Goal: Information Seeking & Learning: Find specific fact

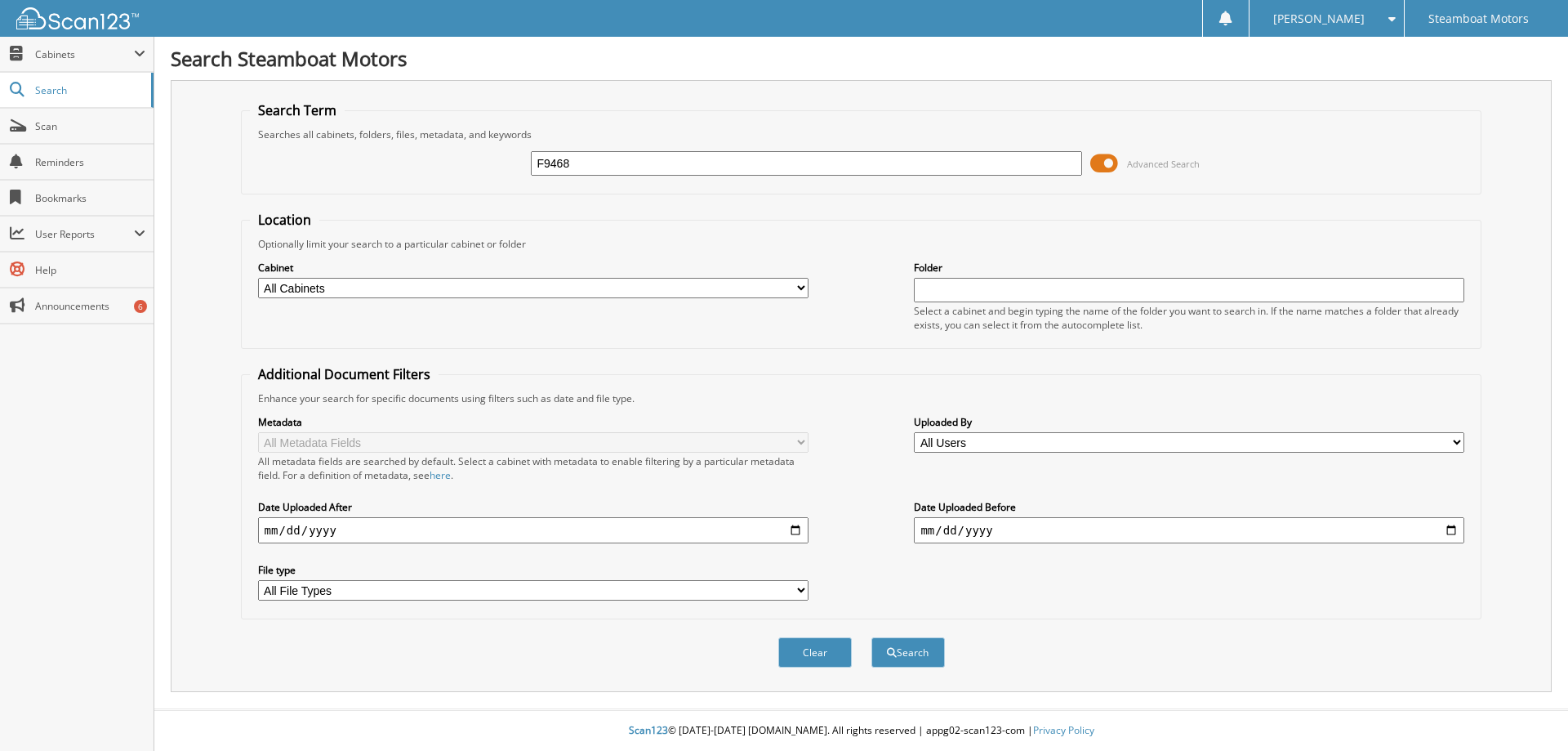
type input "F9468"
click at [871, 638] on button "Search" at bounding box center [908, 653] width 74 height 30
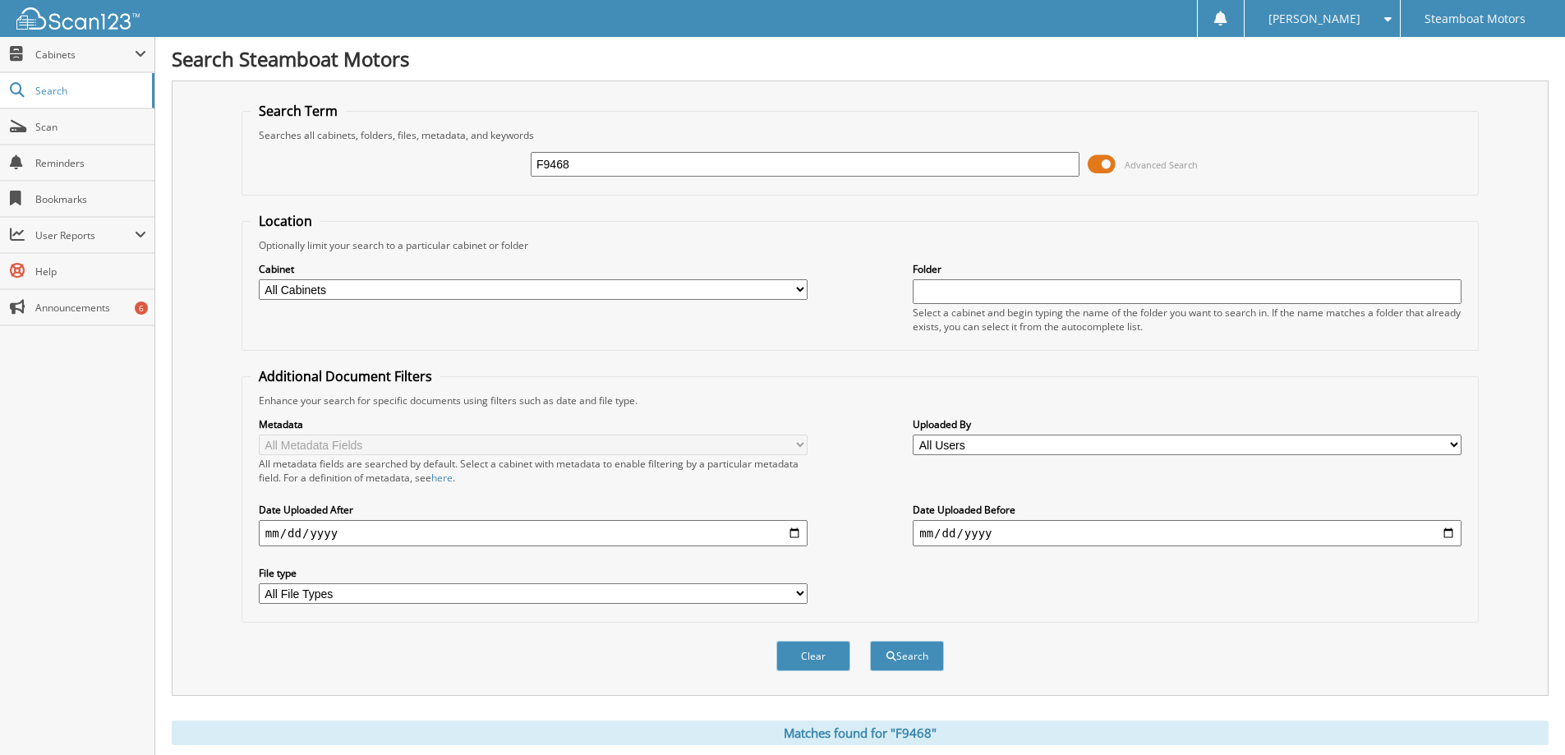
click at [593, 168] on input "F9468" at bounding box center [805, 164] width 549 height 25
type input "F9469"
click at [870, 641] on button "Search" at bounding box center [907, 656] width 74 height 30
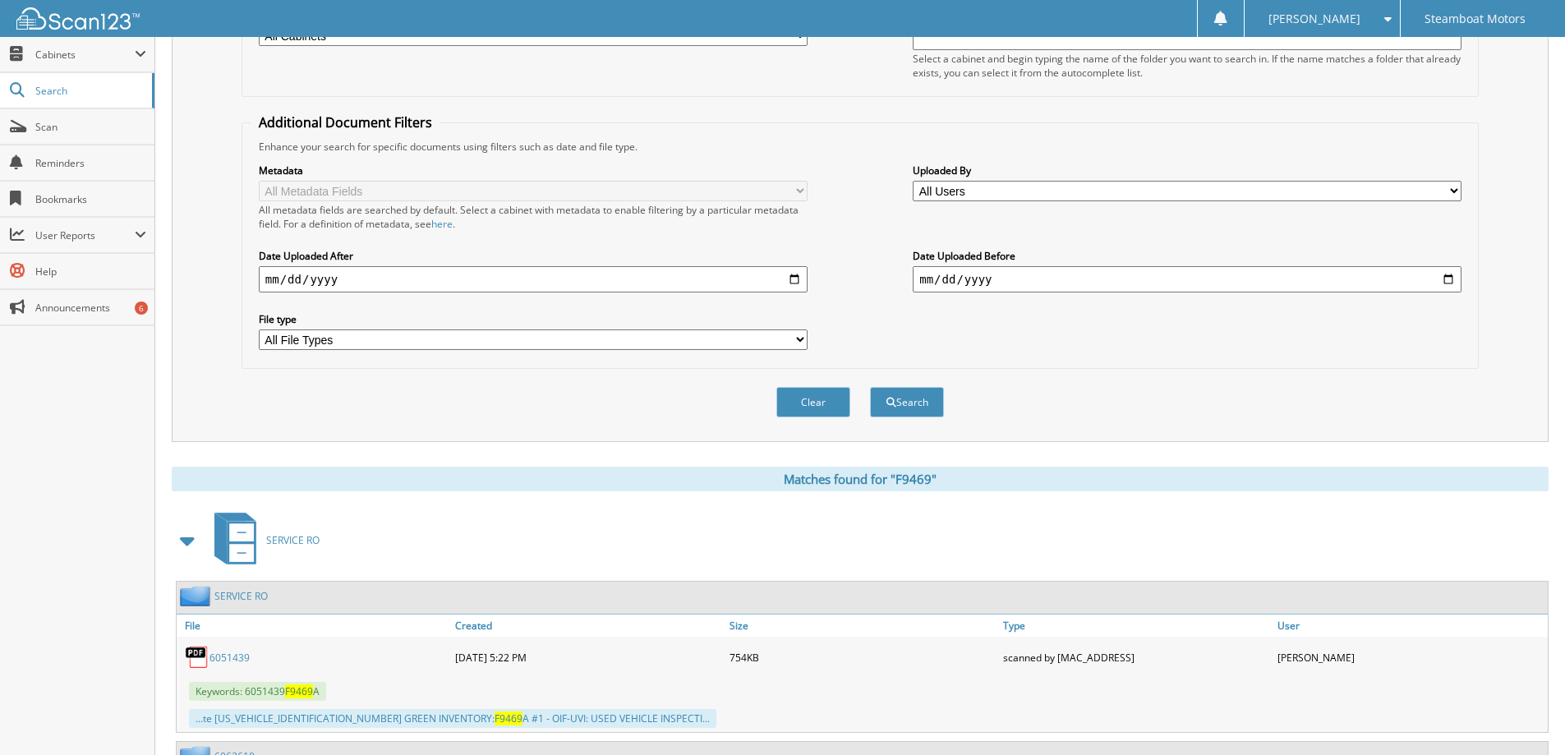
scroll to position [82, 0]
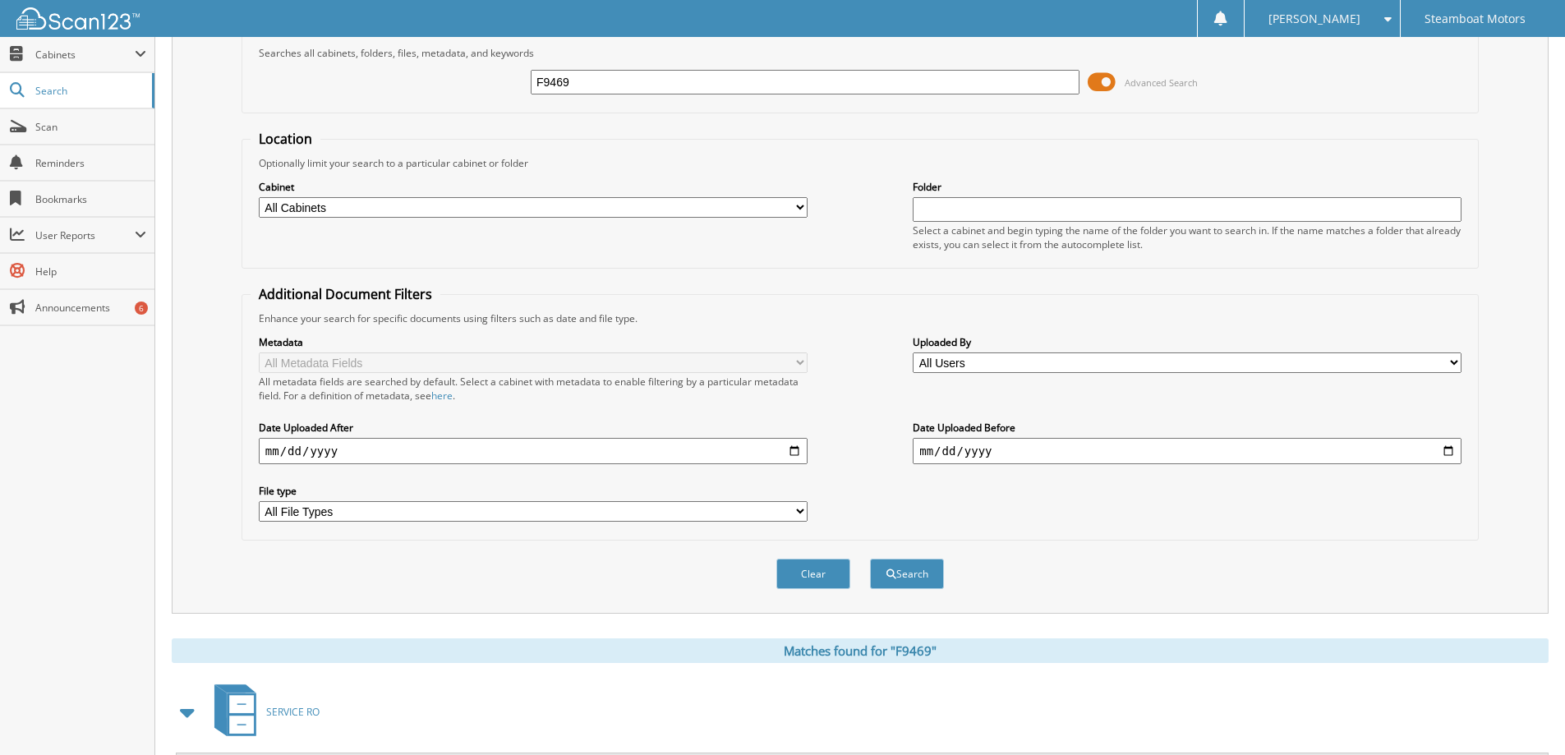
click at [604, 84] on input "F9469" at bounding box center [805, 82] width 549 height 25
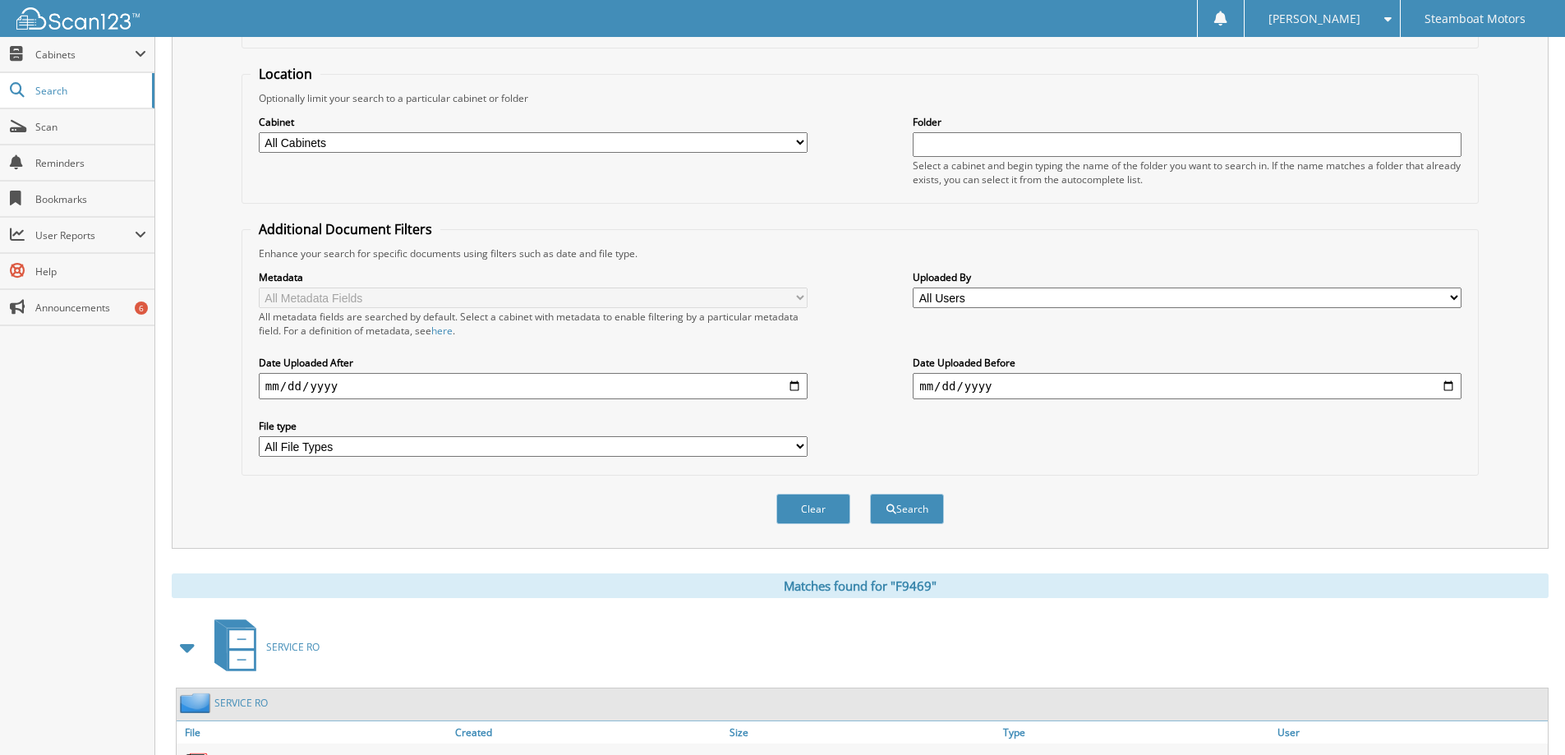
scroll to position [0, 0]
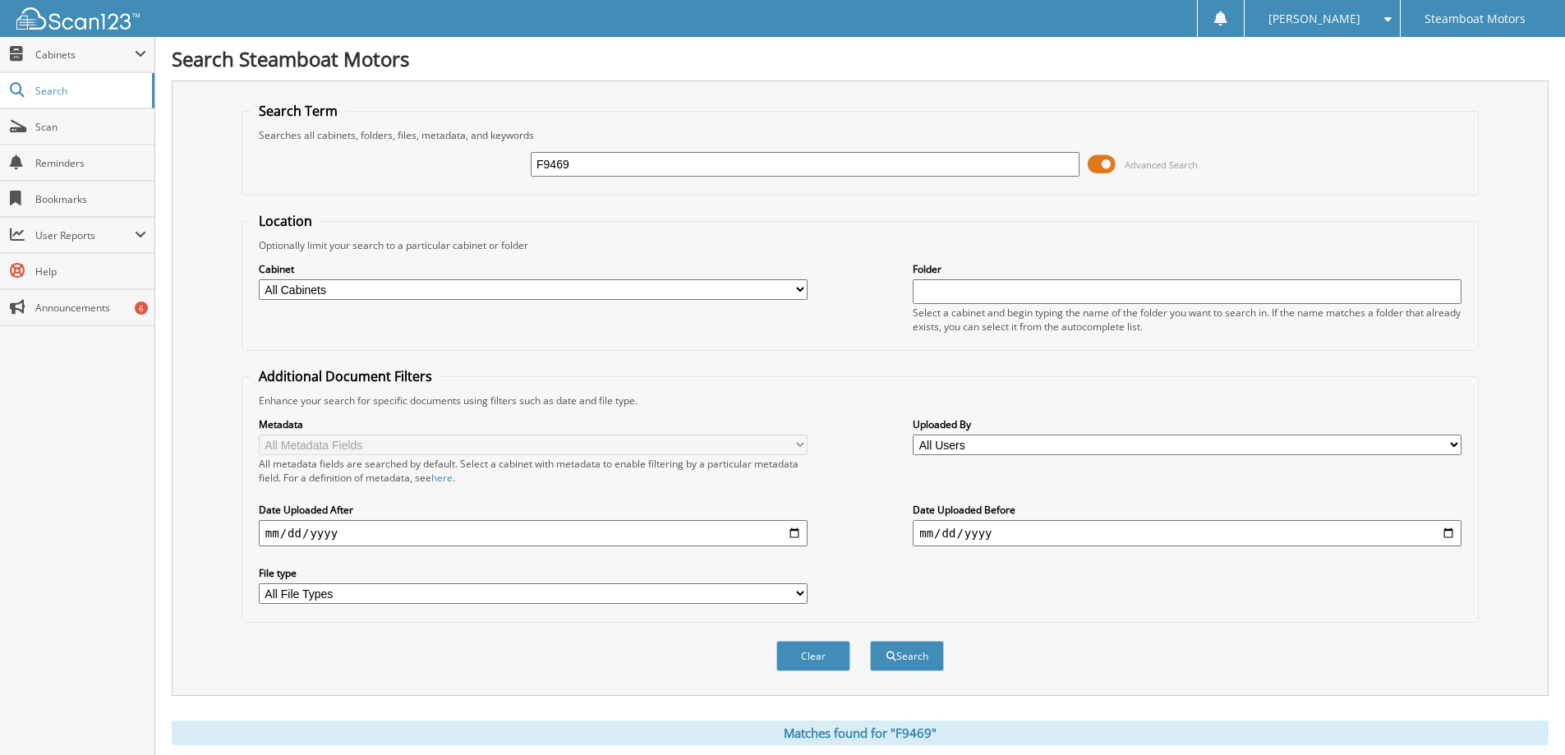
click at [1107, 163] on span at bounding box center [1101, 164] width 28 height 25
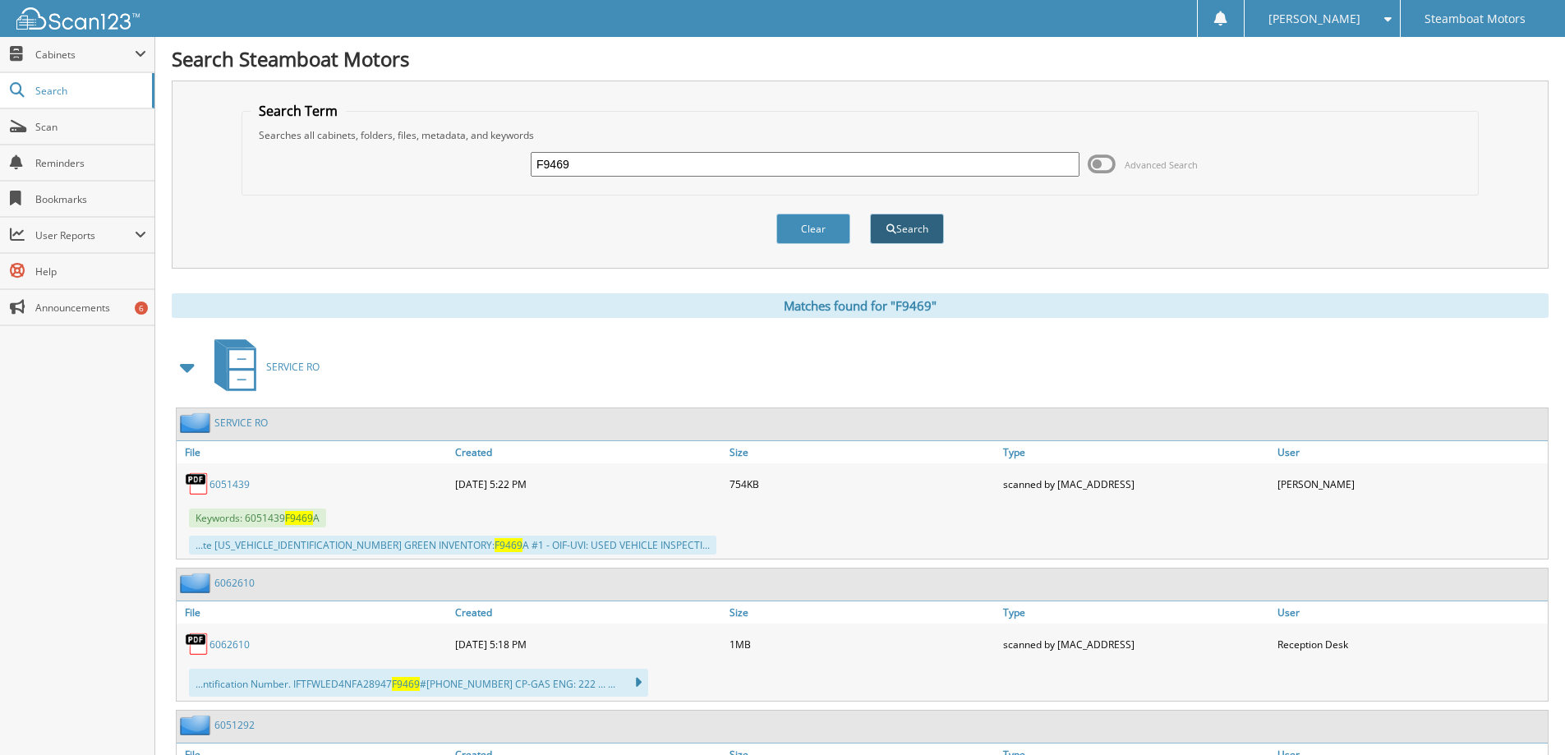
click at [902, 237] on button "Search" at bounding box center [907, 229] width 74 height 30
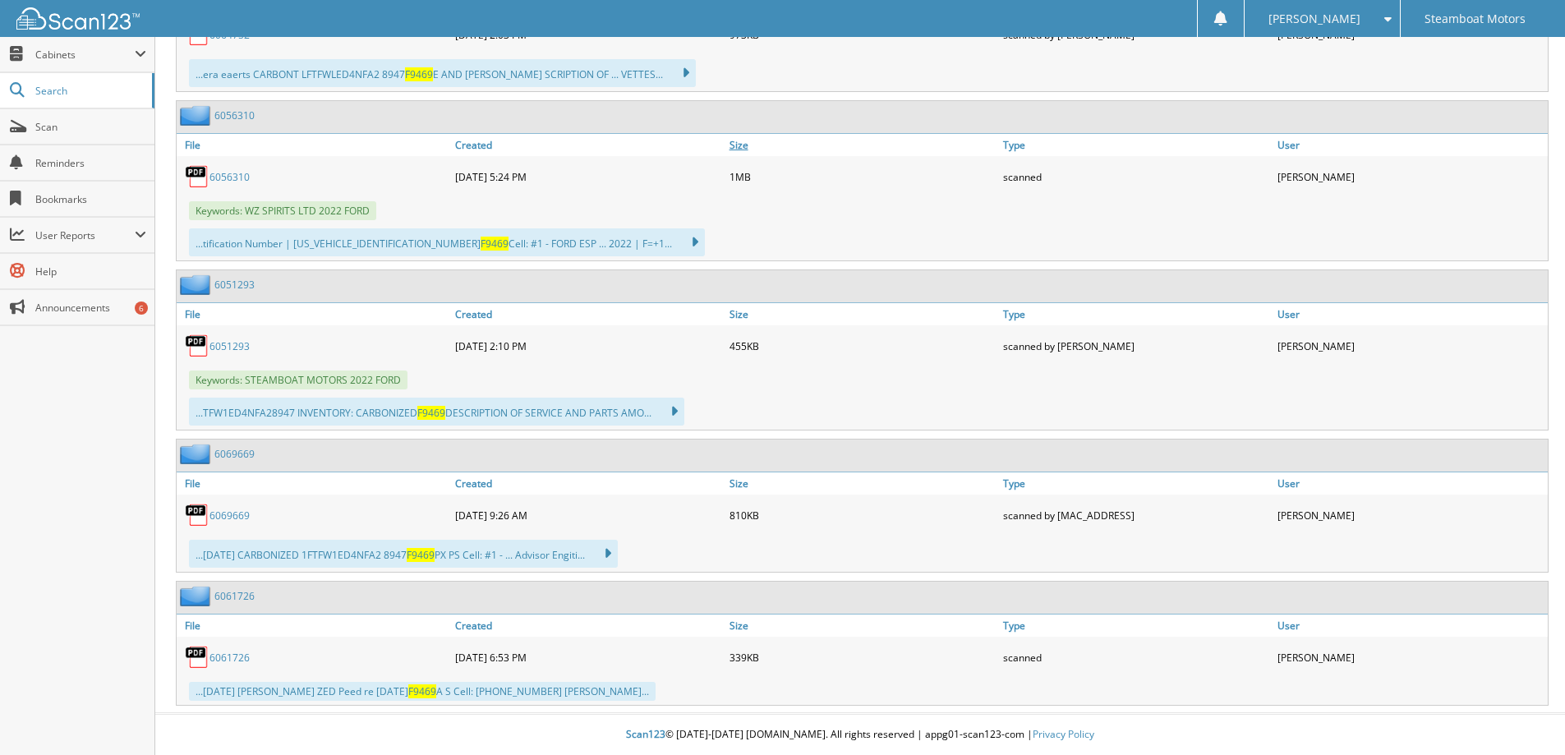
scroll to position [1356, 0]
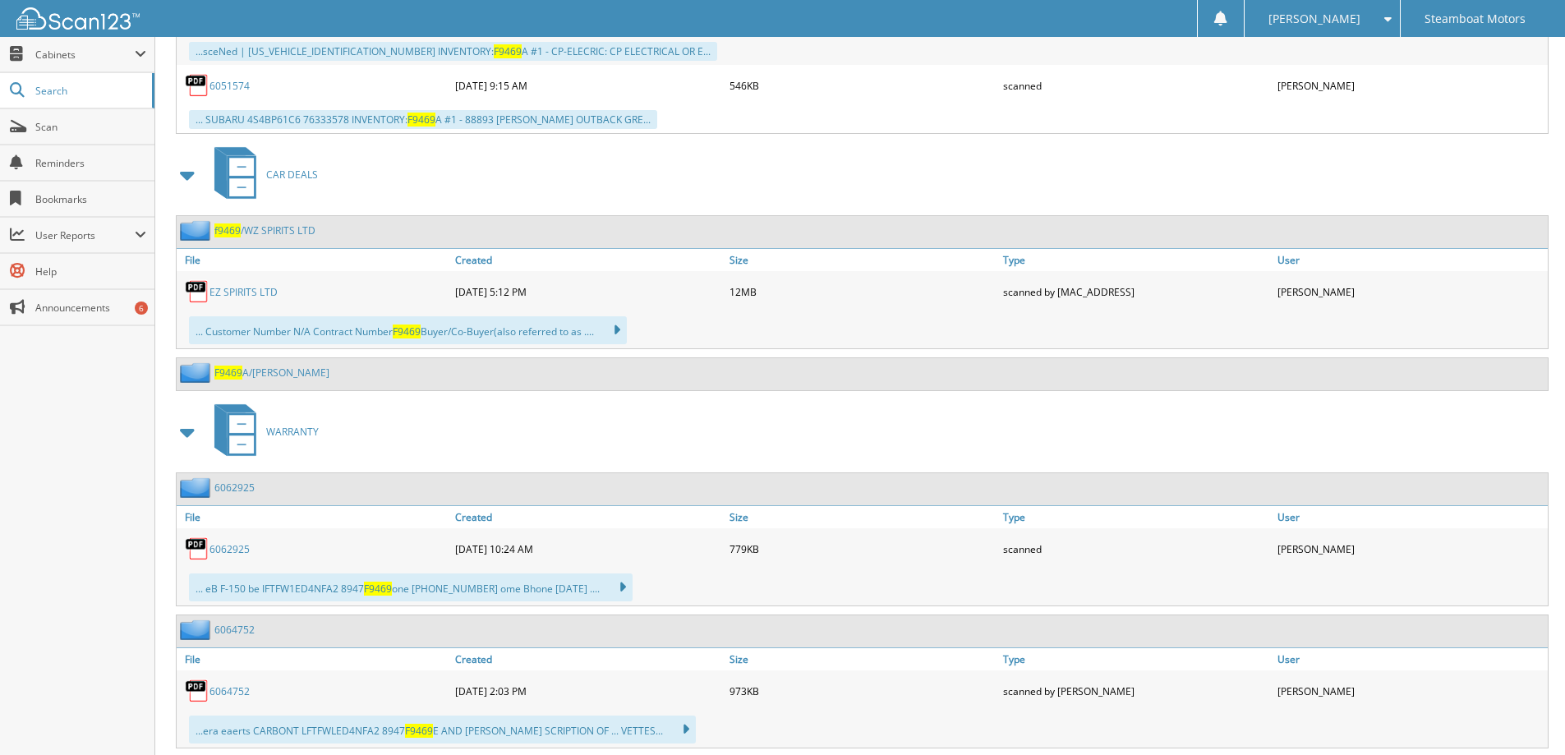
click at [232, 289] on link "EZ SPIRITS LTD" at bounding box center [243, 292] width 68 height 14
